Goal: Task Accomplishment & Management: Manage account settings

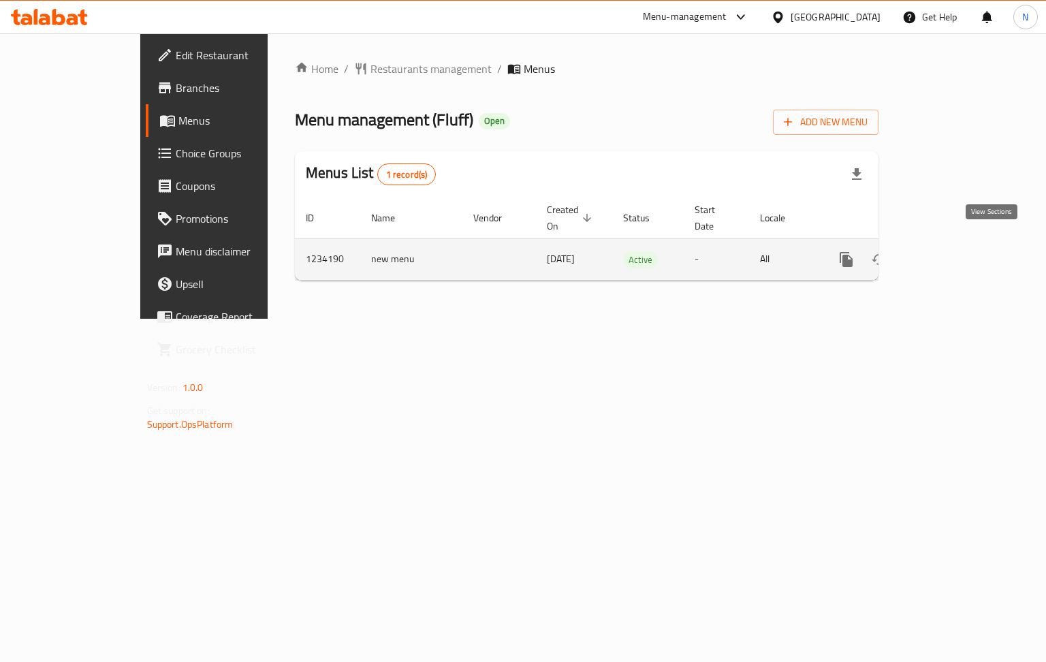
click at [951, 253] on icon "enhanced table" at bounding box center [944, 259] width 12 height 12
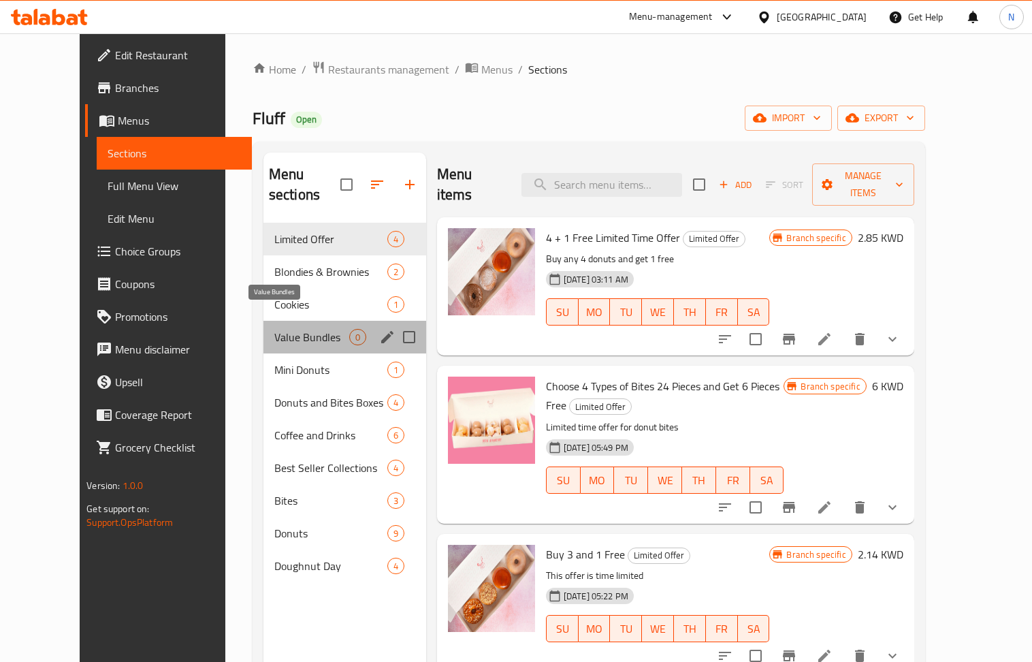
click at [289, 329] on span "Value Bundles" at bounding box center [311, 337] width 75 height 16
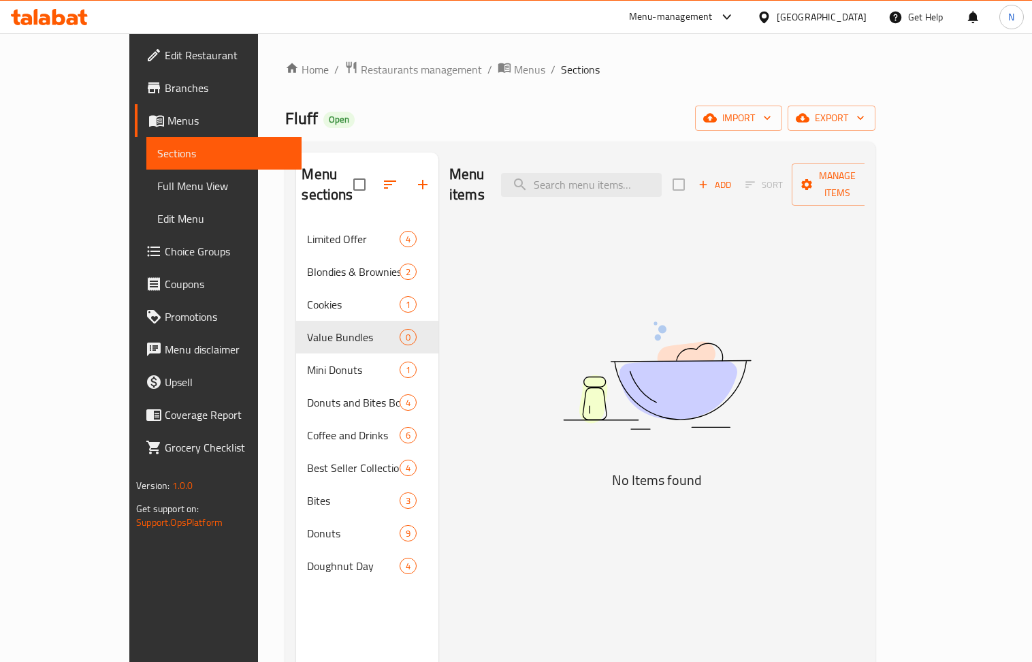
click at [842, 7] on div "[GEOGRAPHIC_DATA]" at bounding box center [811, 17] width 131 height 33
click at [855, 14] on div "[GEOGRAPHIC_DATA]" at bounding box center [822, 17] width 90 height 15
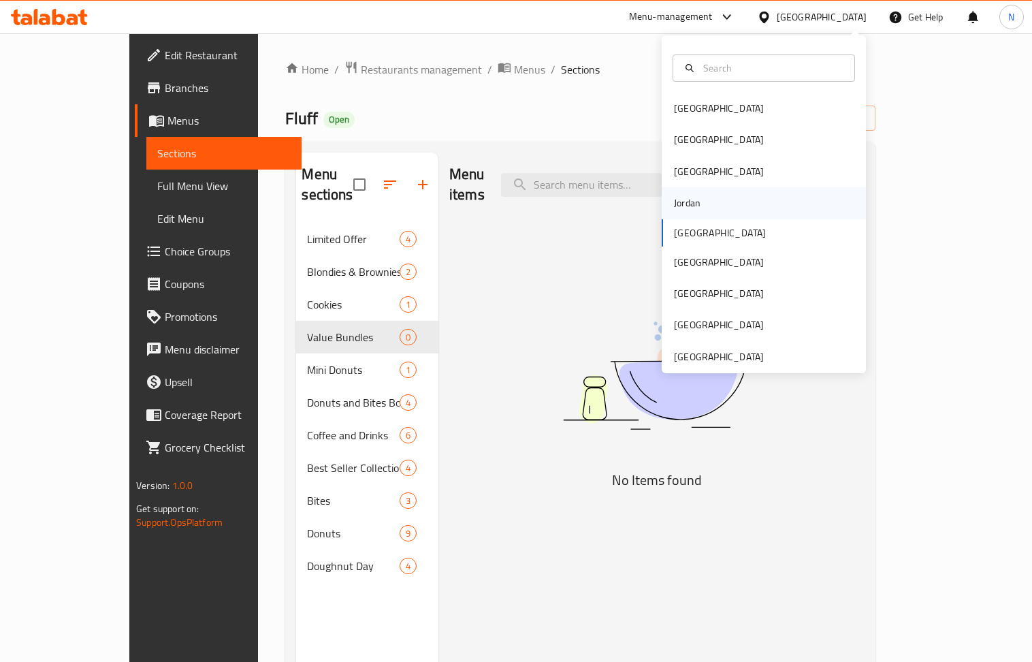
click at [684, 199] on div "Jordan" at bounding box center [687, 202] width 27 height 15
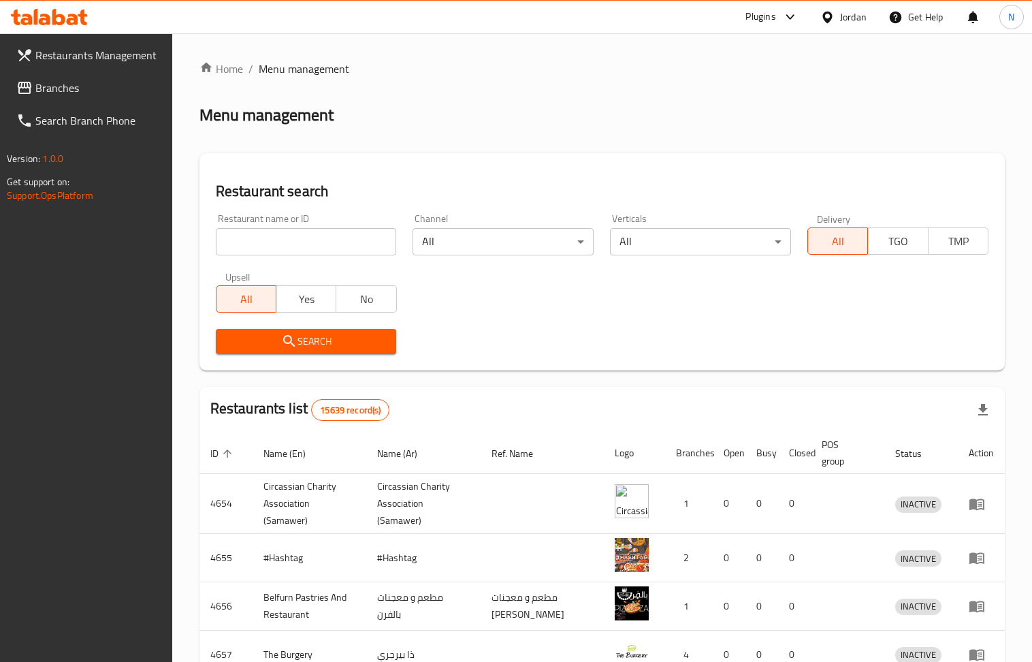
click at [93, 82] on span "Branches" at bounding box center [98, 88] width 126 height 16
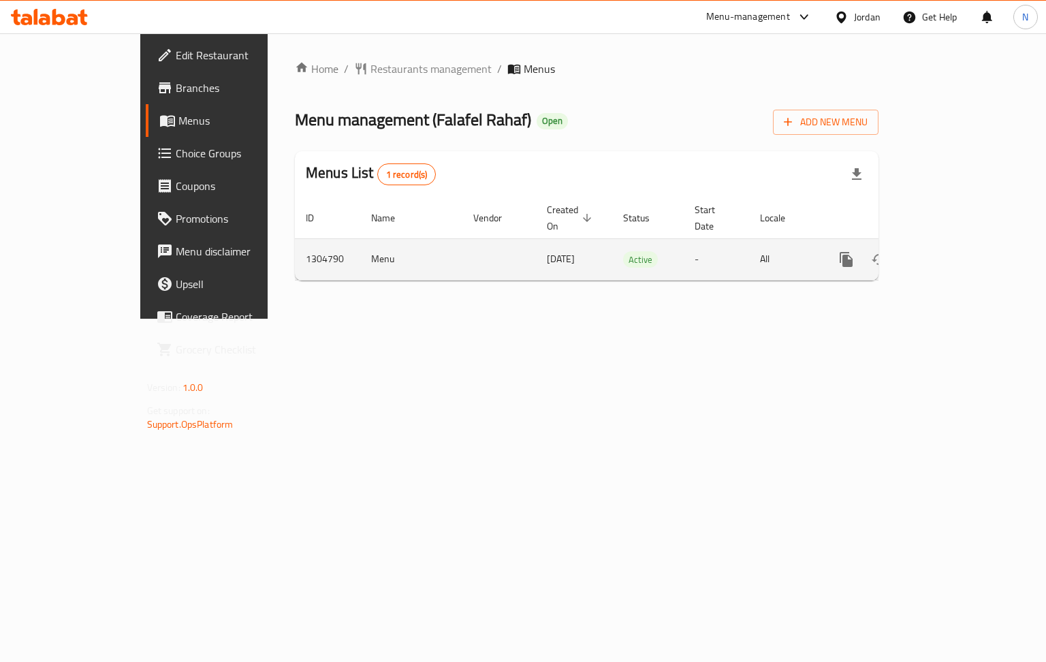
click at [951, 253] on icon "enhanced table" at bounding box center [944, 259] width 12 height 12
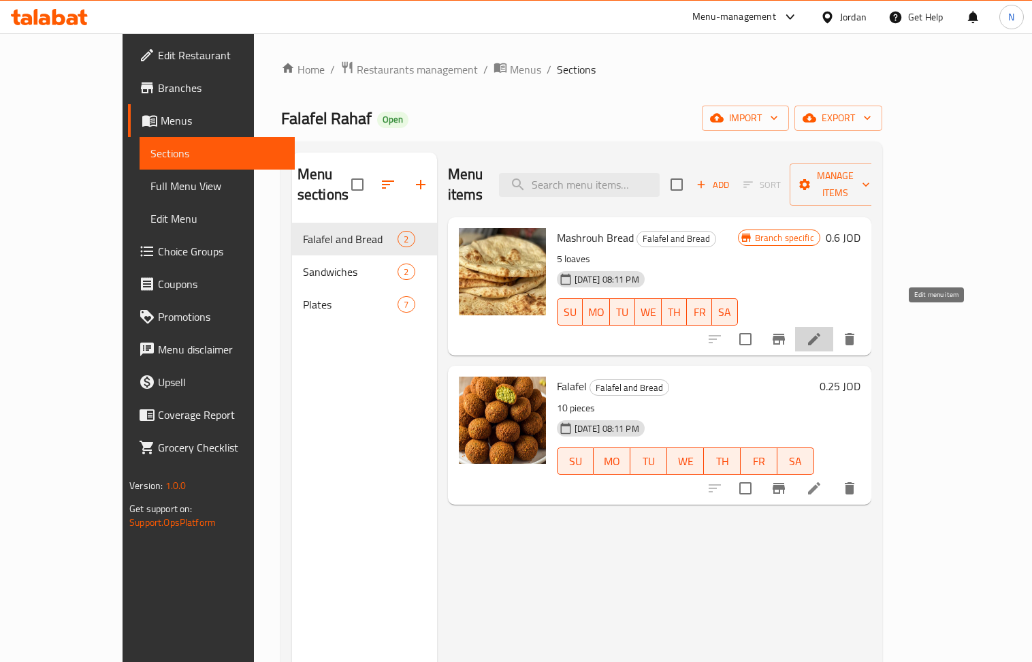
click at [823, 331] on icon at bounding box center [814, 339] width 16 height 16
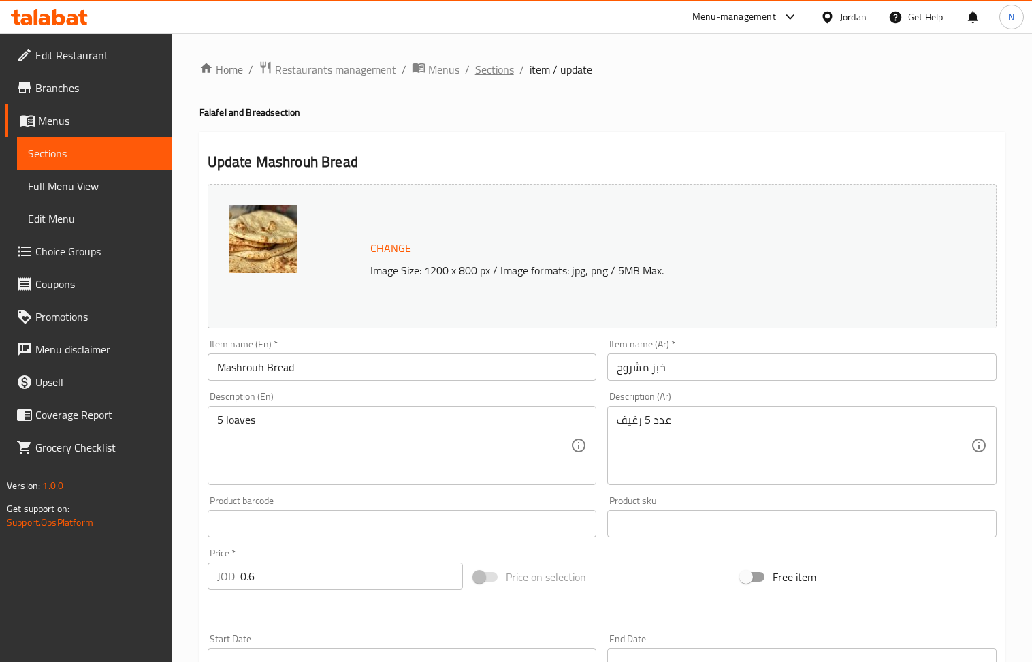
click at [498, 67] on span "Sections" at bounding box center [494, 69] width 39 height 16
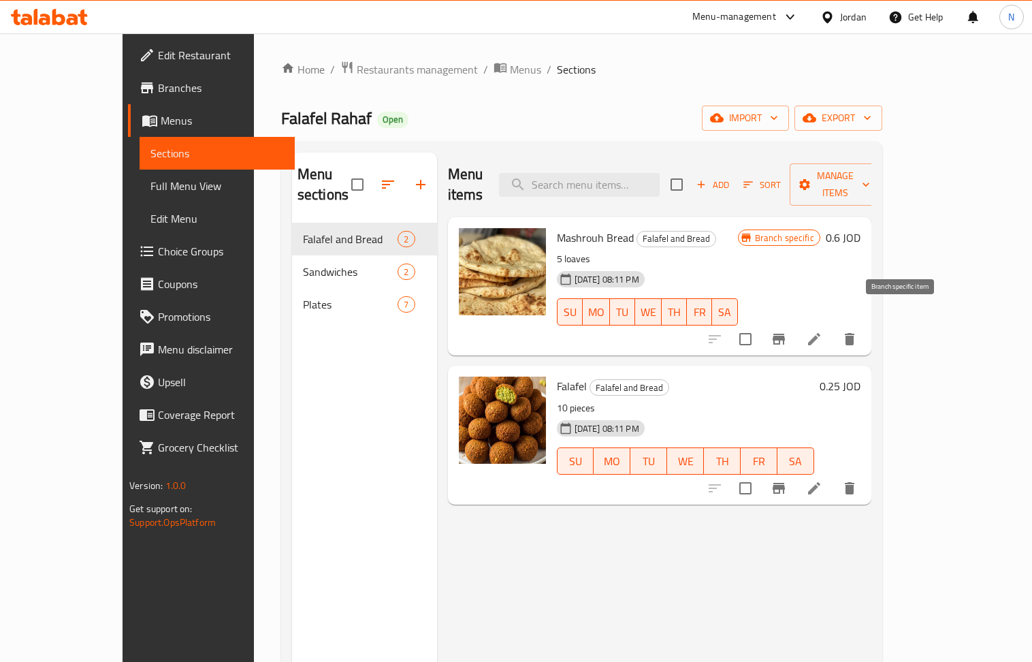
click at [785, 334] on icon "Branch-specific-item" at bounding box center [779, 339] width 12 height 11
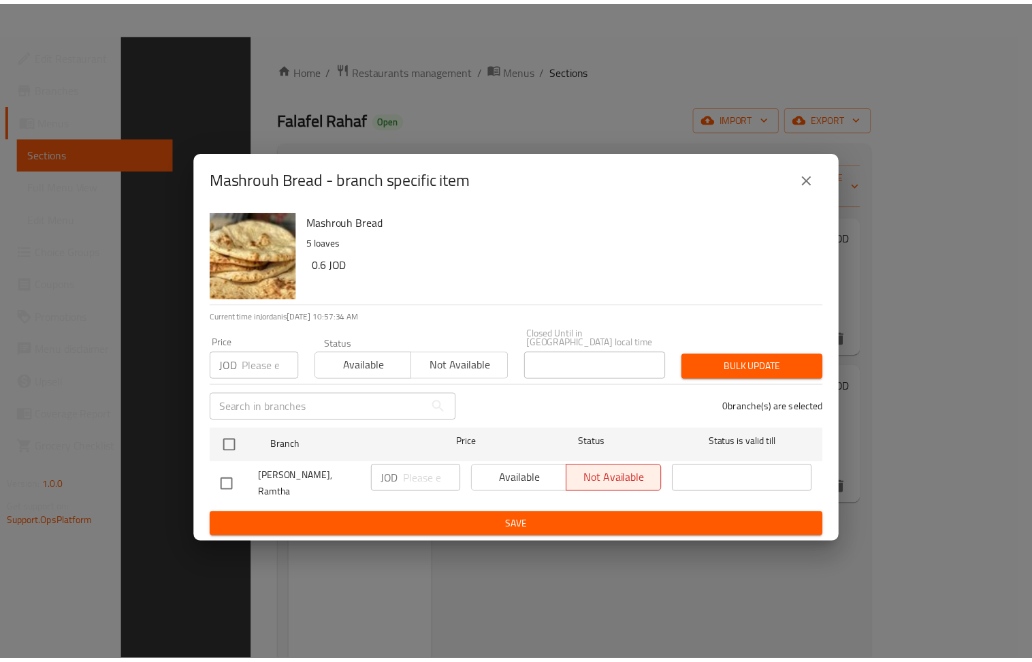
scroll to position [191, 0]
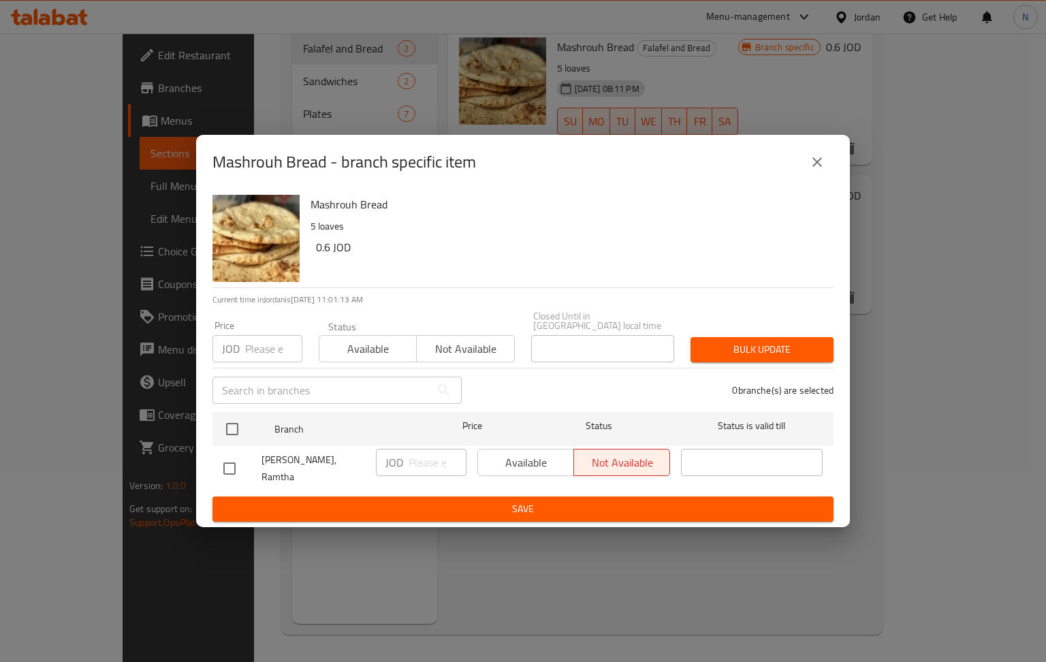
click at [815, 167] on icon "close" at bounding box center [817, 162] width 10 height 10
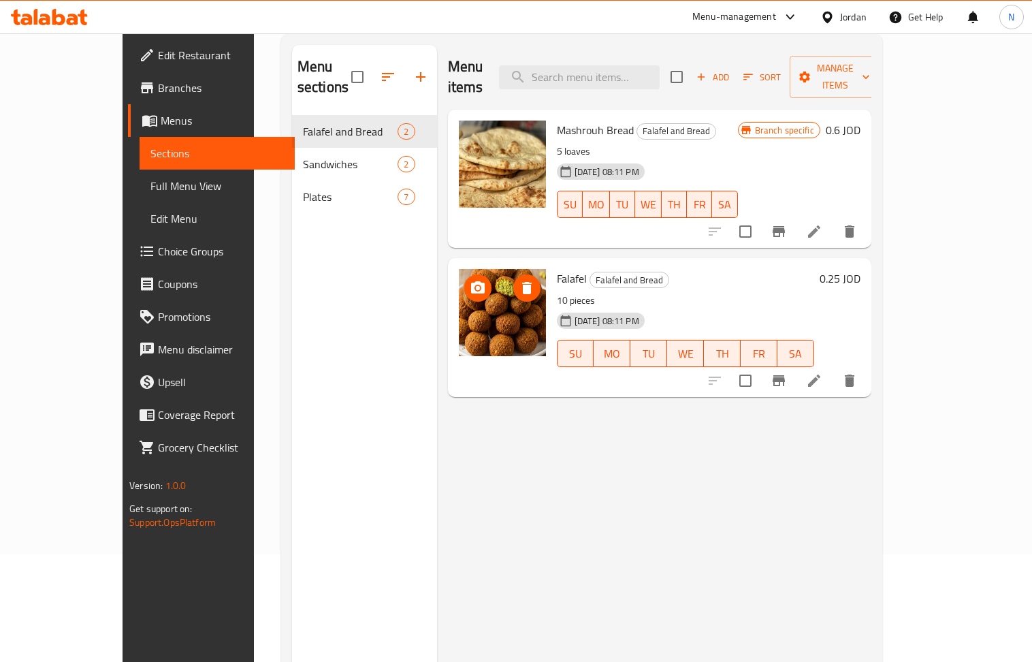
scroll to position [10, 0]
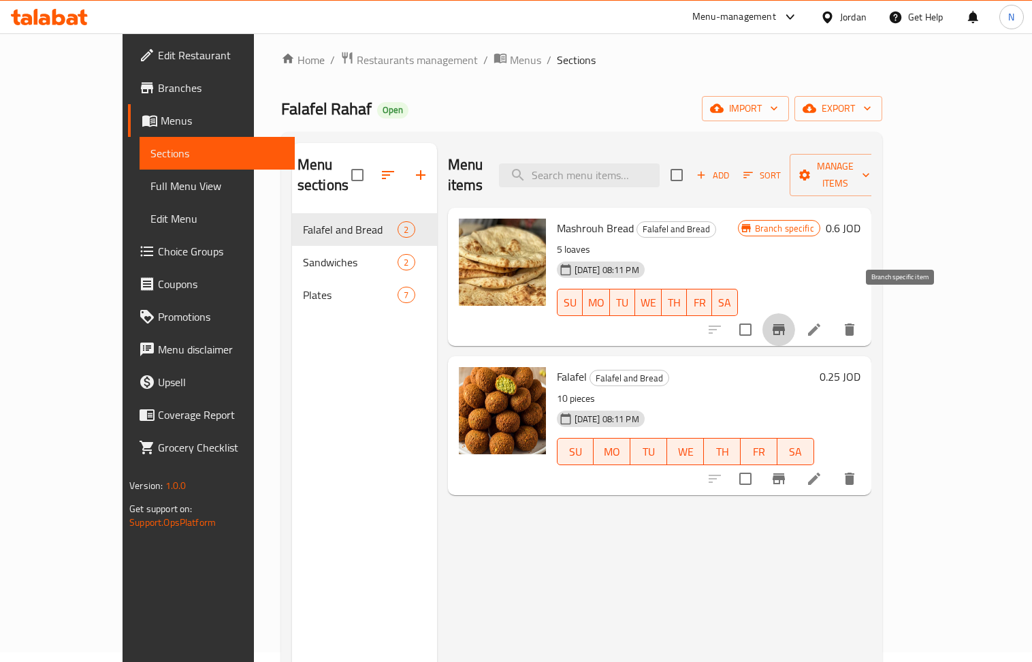
click at [787, 321] on icon "Branch-specific-item" at bounding box center [779, 329] width 16 height 16
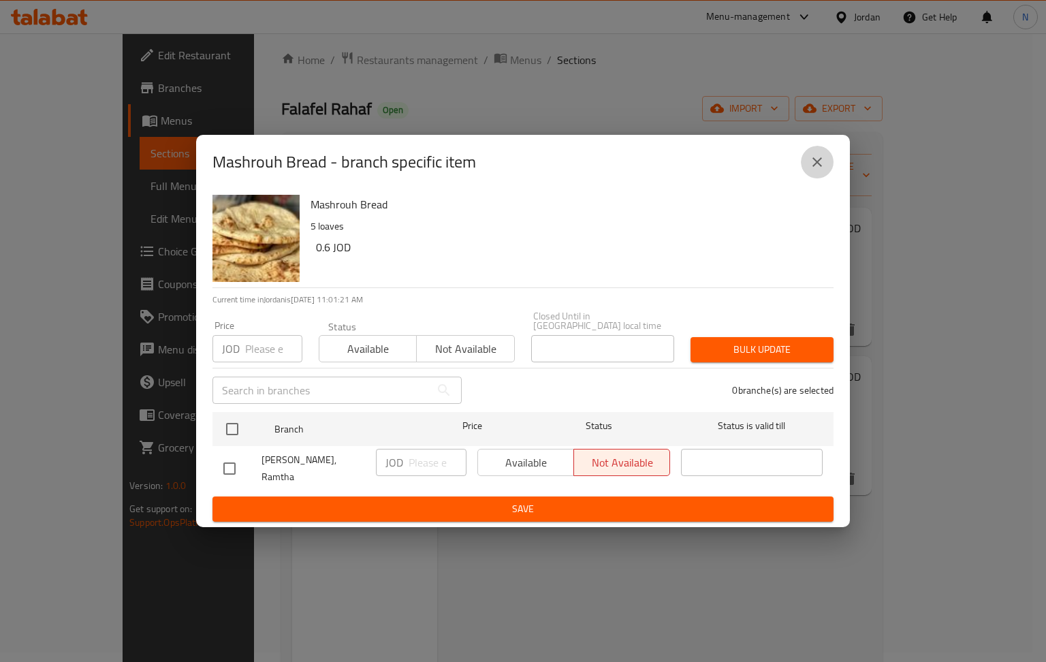
click at [821, 170] on icon "close" at bounding box center [817, 162] width 16 height 16
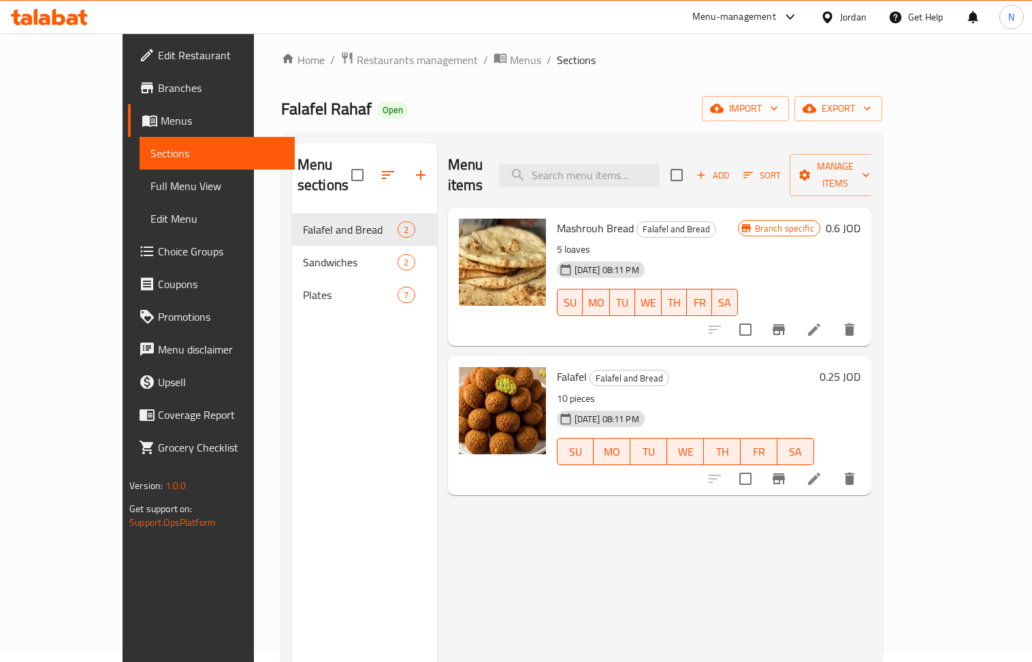
click at [843, 26] on div "Jordan" at bounding box center [844, 17] width 68 height 33
click at [850, 15] on div "Jordan" at bounding box center [853, 17] width 27 height 15
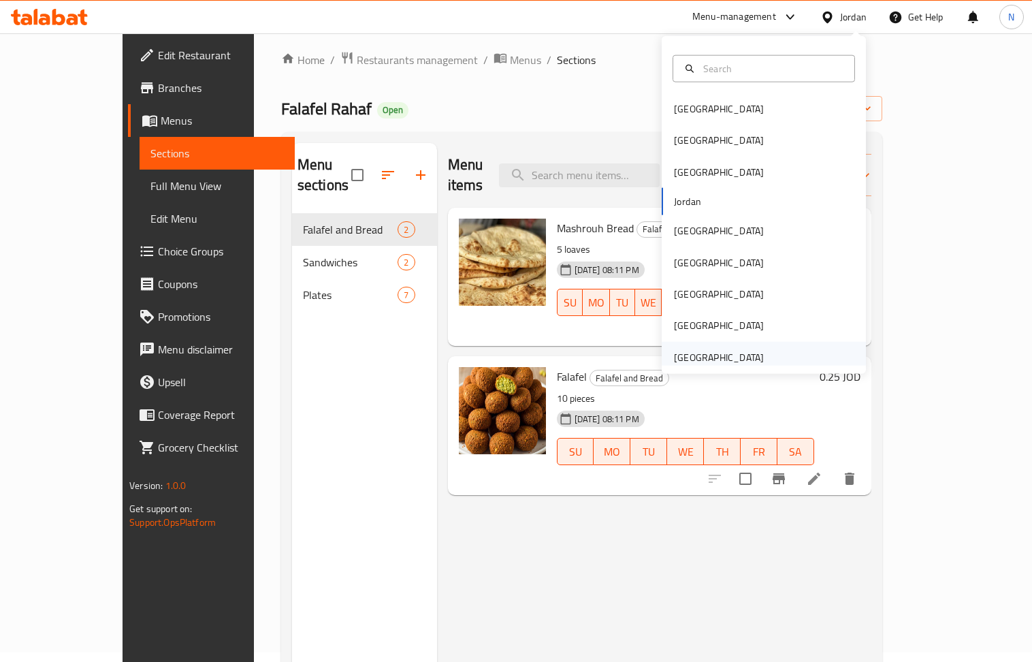
click at [725, 355] on div "[GEOGRAPHIC_DATA]" at bounding box center [719, 357] width 90 height 15
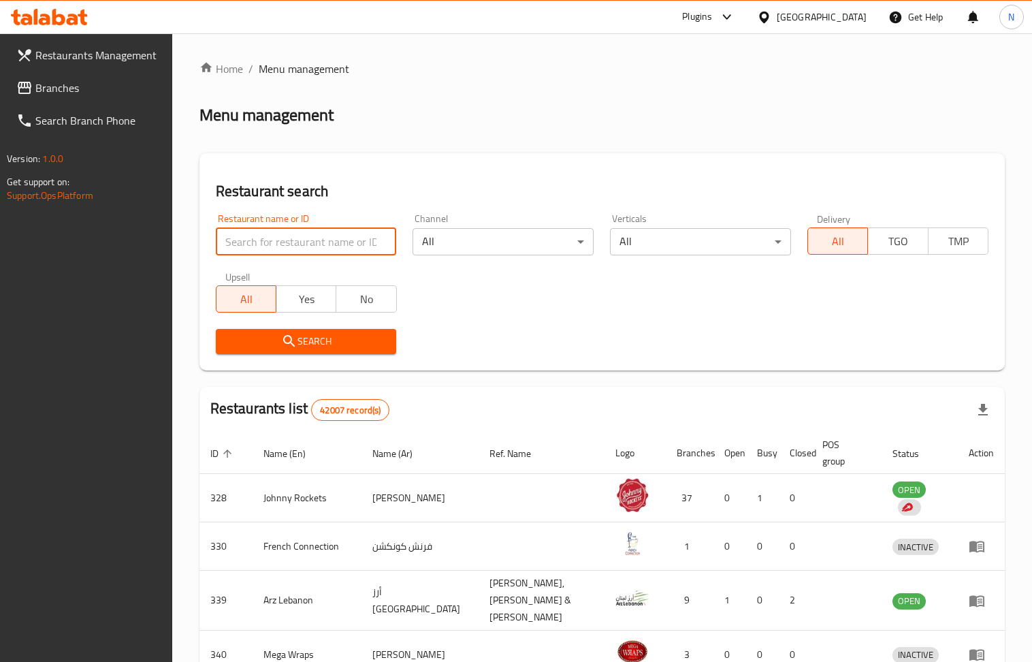
paste input "16325"
type input "16325"
click at [313, 352] on button "Search" at bounding box center [306, 341] width 181 height 25
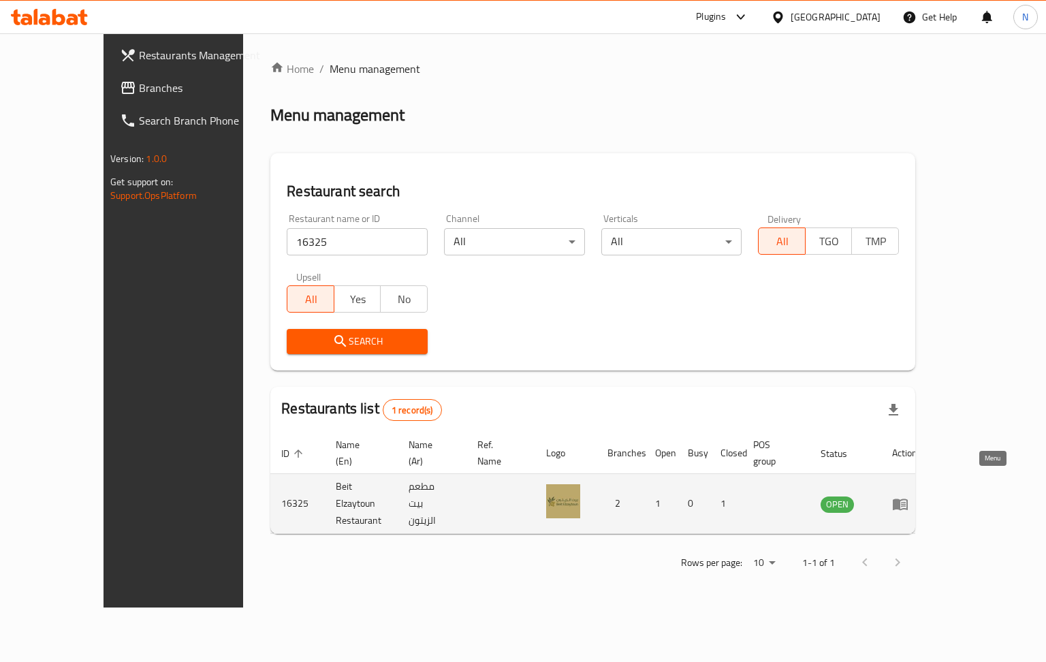
click at [908, 496] on icon "enhanced table" at bounding box center [900, 504] width 16 height 16
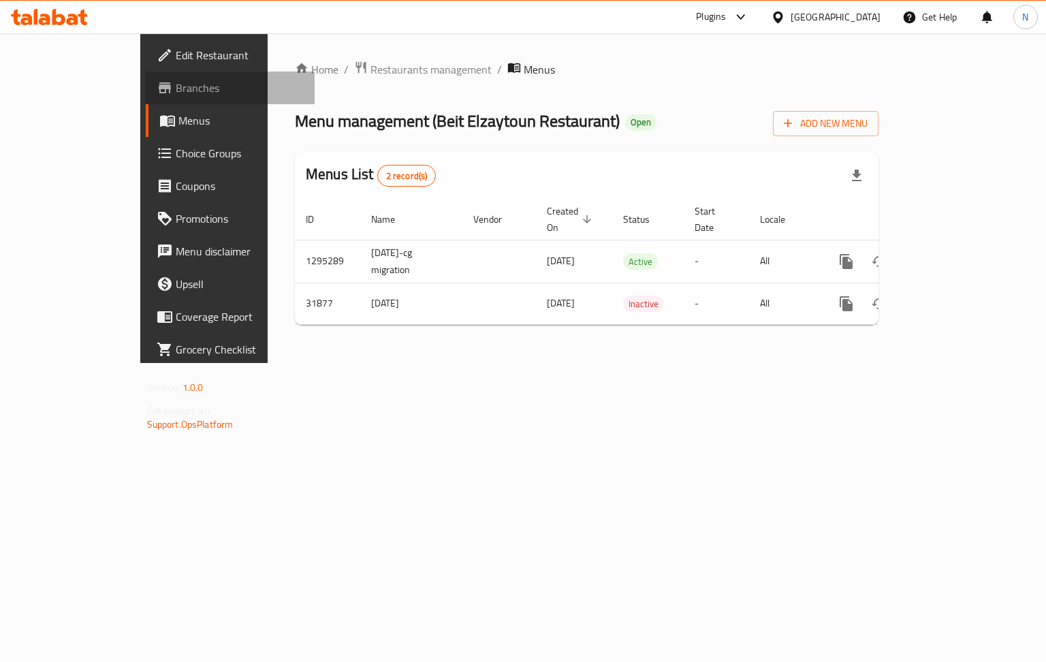
click at [176, 91] on span "Branches" at bounding box center [240, 88] width 129 height 16
